Goal: Task Accomplishment & Management: Use online tool/utility

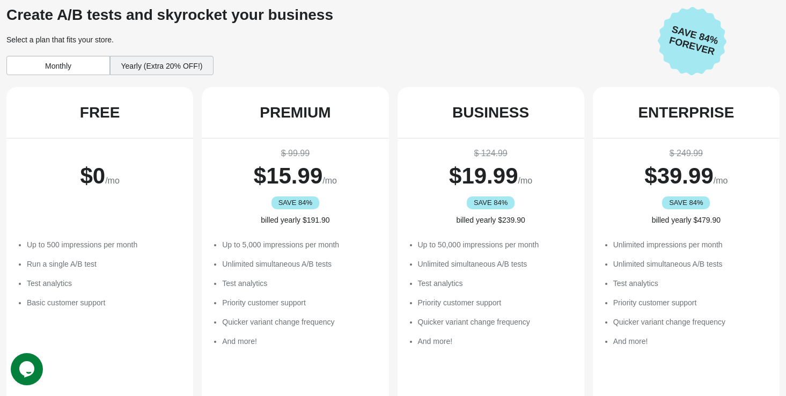
click at [132, 63] on div "Yearly (Extra 20% OFF!)" at bounding box center [162, 65] width 104 height 19
click at [56, 61] on div "Monthly" at bounding box center [58, 65] width 104 height 19
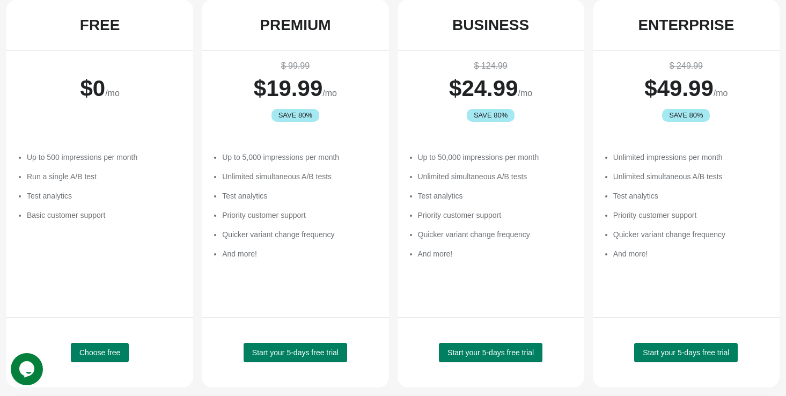
scroll to position [88, 0]
click at [470, 353] on span "Start your 5-days free trial" at bounding box center [491, 352] width 86 height 9
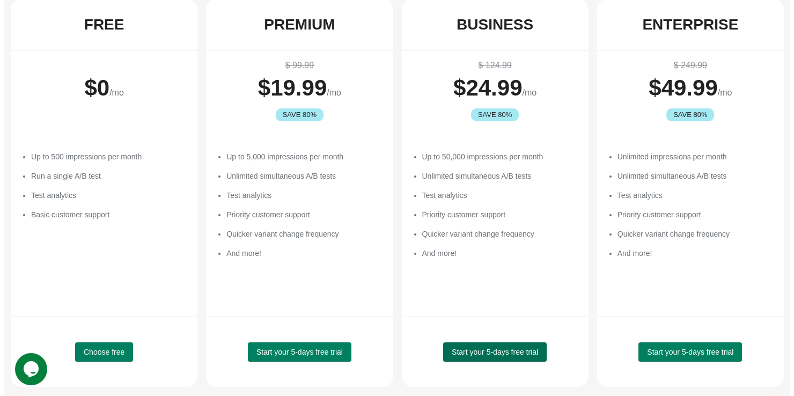
scroll to position [0, 0]
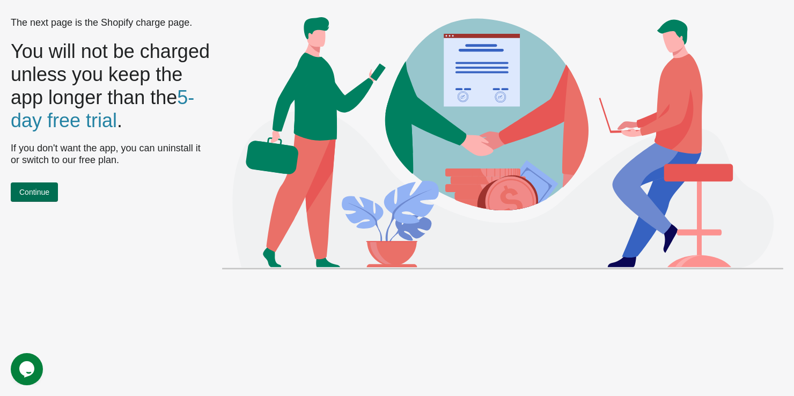
click at [34, 185] on button "Continue" at bounding box center [34, 191] width 47 height 19
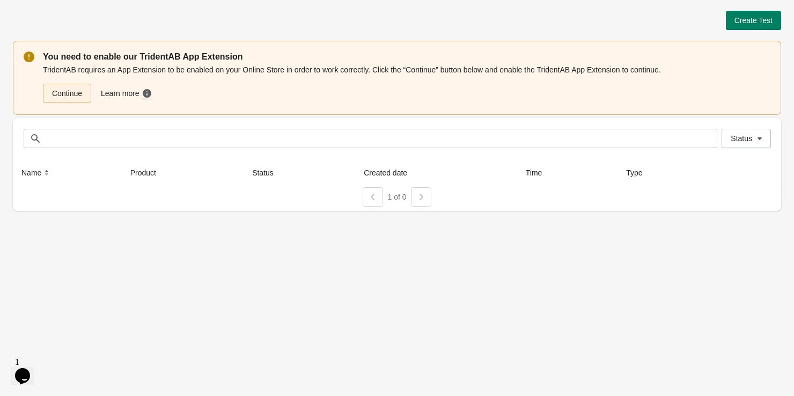
click at [59, 96] on link "Continue" at bounding box center [67, 93] width 48 height 19
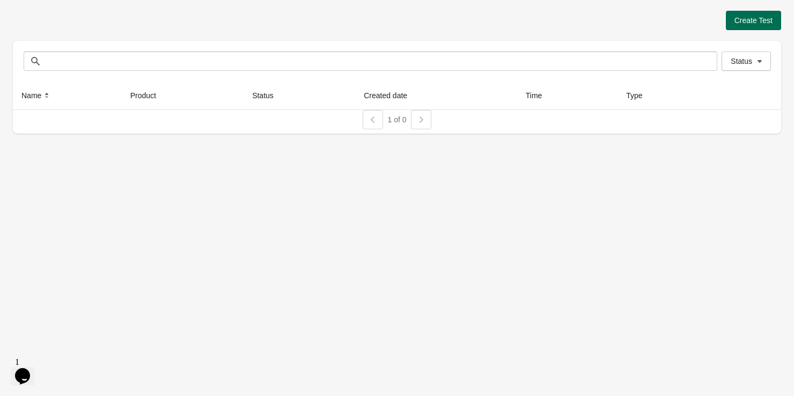
click at [738, 16] on span "Create Test" at bounding box center [754, 20] width 38 height 9
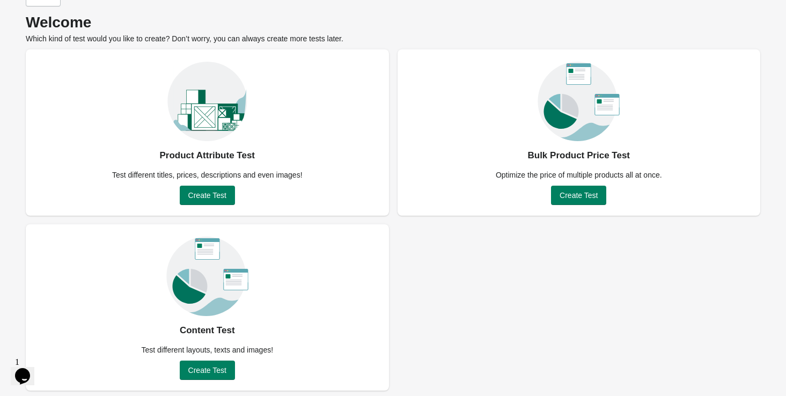
scroll to position [38, 0]
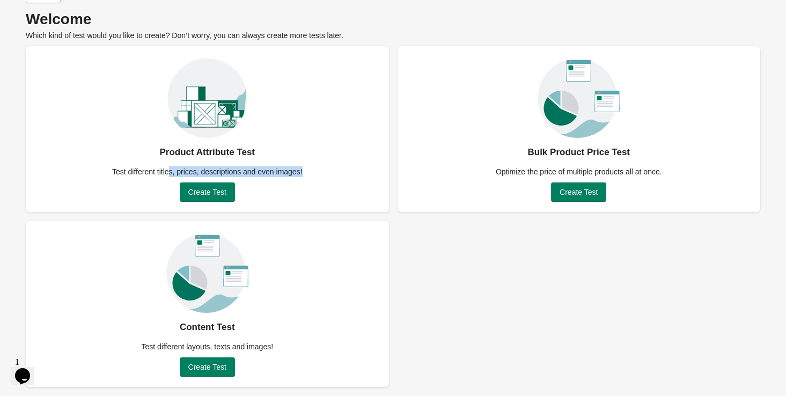
drag, startPoint x: 169, startPoint y: 171, endPoint x: 352, endPoint y: 185, distance: 184.1
click at [351, 185] on div "Product Attribute Test Test different titles, prices, descriptions and even ima…" at bounding box center [207, 129] width 363 height 166
click at [352, 185] on div "Product Attribute Test Test different titles, prices, descriptions and even ima…" at bounding box center [207, 129] width 363 height 166
drag, startPoint x: 315, startPoint y: 170, endPoint x: 37, endPoint y: 167, distance: 277.5
click at [37, 167] on div "Product Attribute Test Test different titles, prices, descriptions and even ima…" at bounding box center [207, 129] width 363 height 166
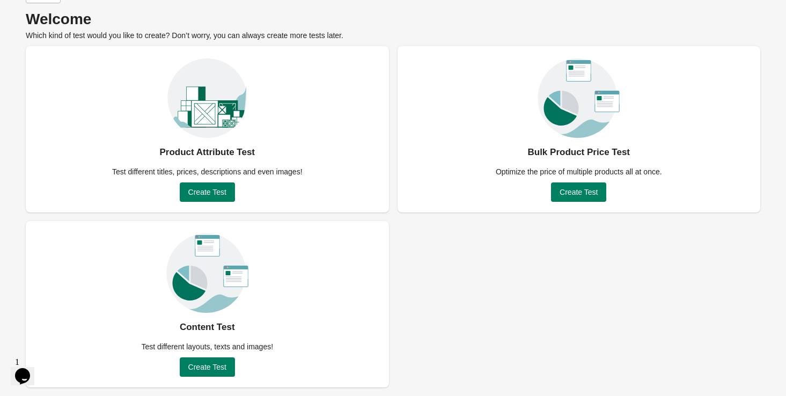
click at [475, 142] on div "Bulk Product Price Test Optimize the price of multiple products all at once. Cr…" at bounding box center [579, 129] width 363 height 166
drag, startPoint x: 508, startPoint y: 173, endPoint x: 597, endPoint y: 170, distance: 88.6
click at [597, 170] on div "Optimize the price of multiple products all at once." at bounding box center [578, 171] width 179 height 11
drag, startPoint x: 597, startPoint y: 170, endPoint x: 522, endPoint y: 167, distance: 75.7
click at [522, 167] on div "Optimize the price of multiple products all at once." at bounding box center [578, 171] width 179 height 11
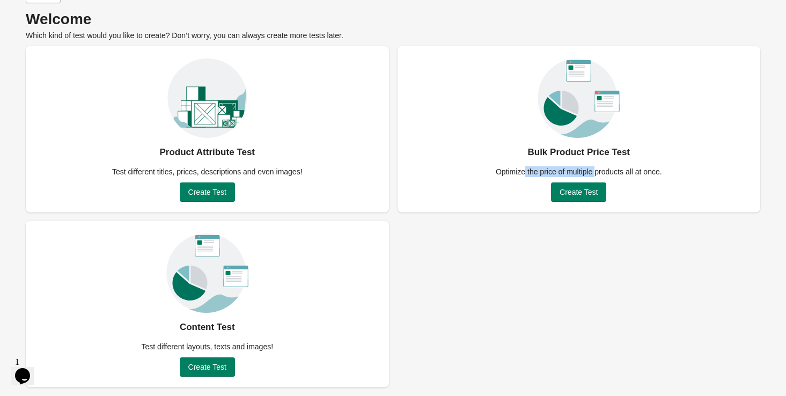
click at [522, 167] on div "Optimize the price of multiple products all at once." at bounding box center [578, 171] width 179 height 11
drag, startPoint x: 253, startPoint y: 346, endPoint x: 342, endPoint y: 354, distance: 89.5
click at [342, 354] on div "Content Test Test different layouts, texts and images! Create Test" at bounding box center [207, 304] width 363 height 166
click at [193, 369] on span "Create Test" at bounding box center [207, 367] width 38 height 9
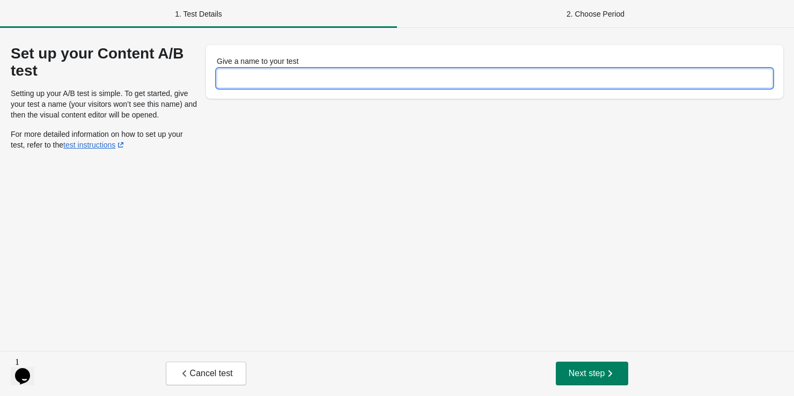
click at [259, 72] on input "Give a name to your test" at bounding box center [495, 78] width 556 height 19
type input "********"
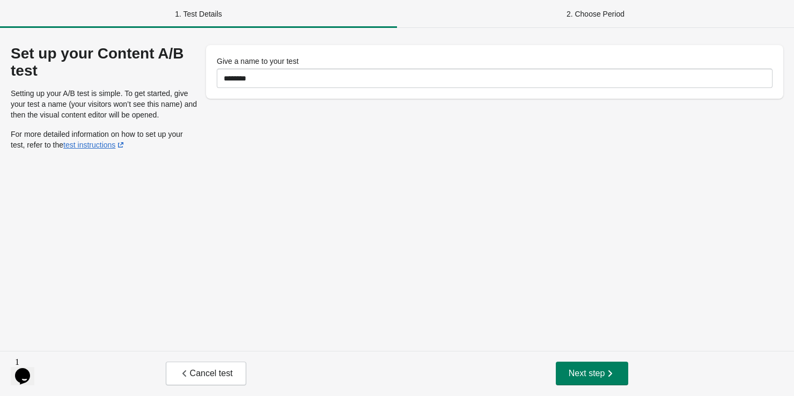
click at [290, 162] on div "Set up your Content A/B test Setting up your A/B test is simple. To get started…" at bounding box center [397, 189] width 794 height 323
click at [590, 370] on span "Next step" at bounding box center [592, 373] width 47 height 11
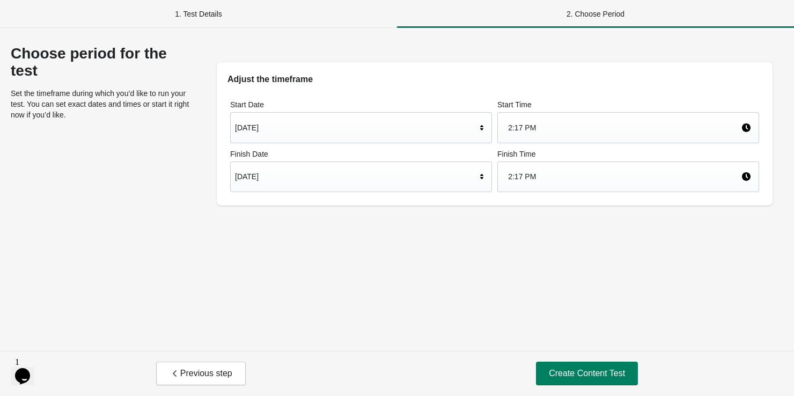
click at [483, 172] on icon at bounding box center [482, 176] width 11 height 11
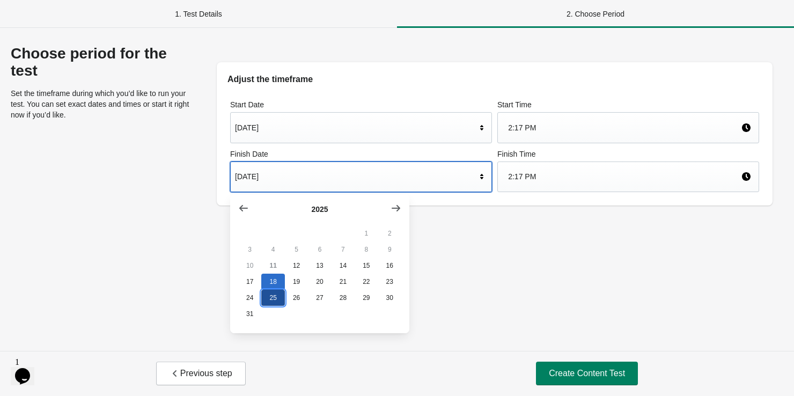
click at [267, 296] on button "25" at bounding box center [272, 298] width 23 height 16
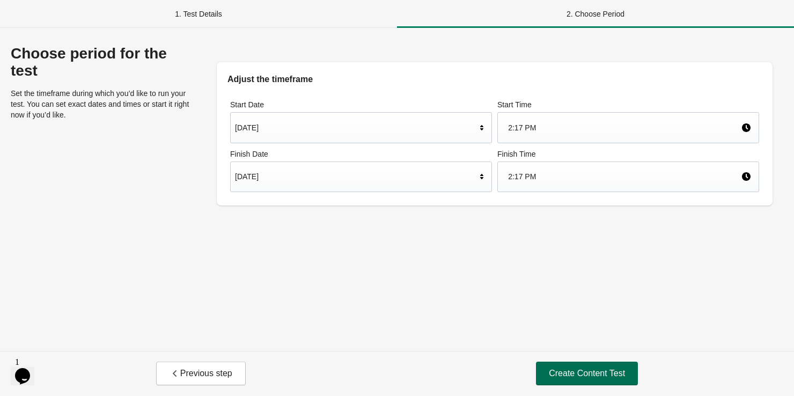
click at [586, 374] on span "Create Content Test" at bounding box center [587, 373] width 76 height 11
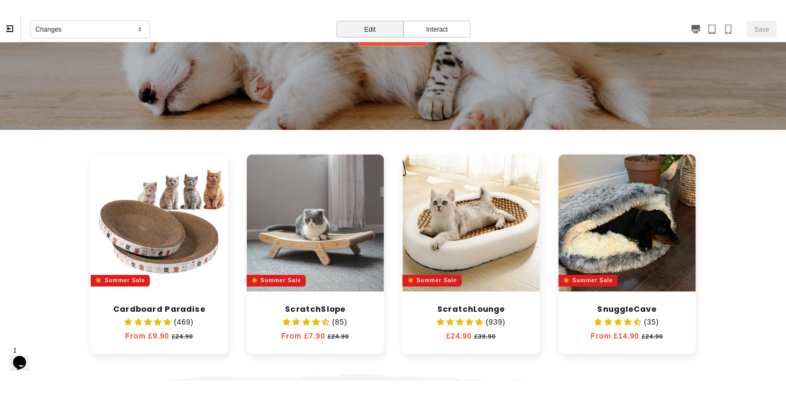
scroll to position [281, 0]
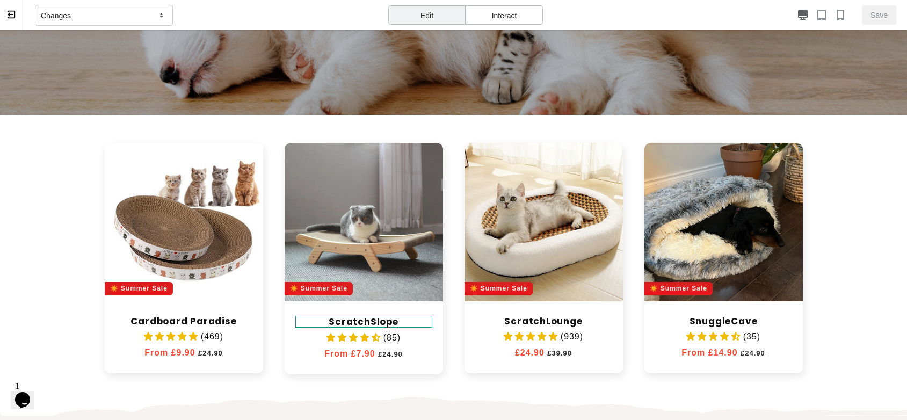
click at [383, 316] on link "ScratchSlope" at bounding box center [363, 322] width 137 height 12
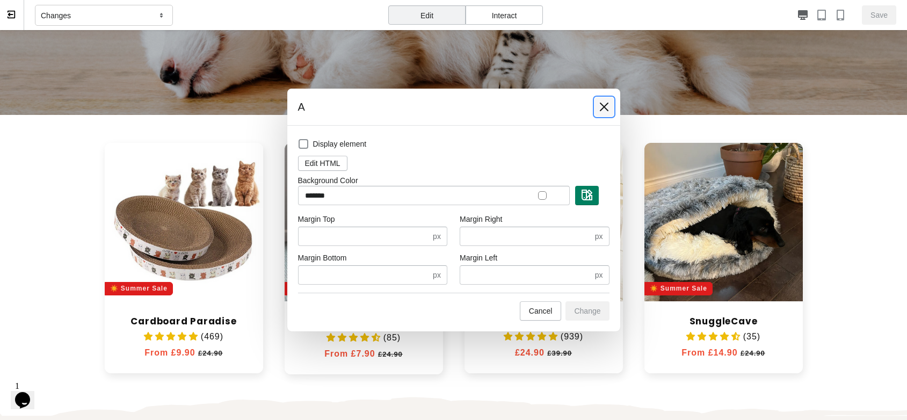
click at [605, 105] on icon at bounding box center [603, 107] width 9 height 9
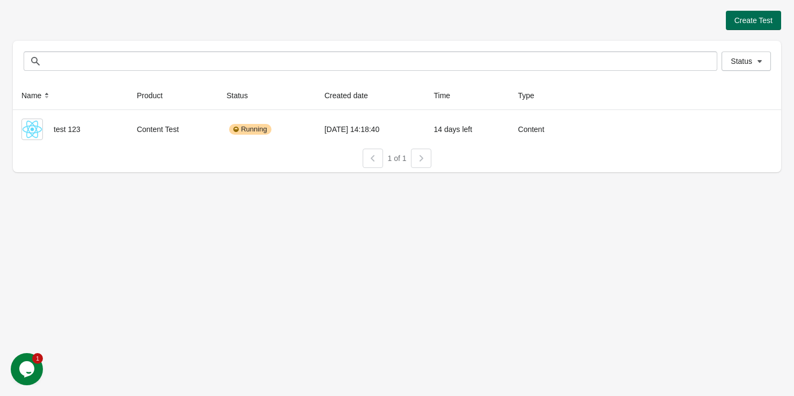
click at [747, 23] on span "Create Test" at bounding box center [754, 20] width 38 height 9
